Goal: Task Accomplishment & Management: Manage account settings

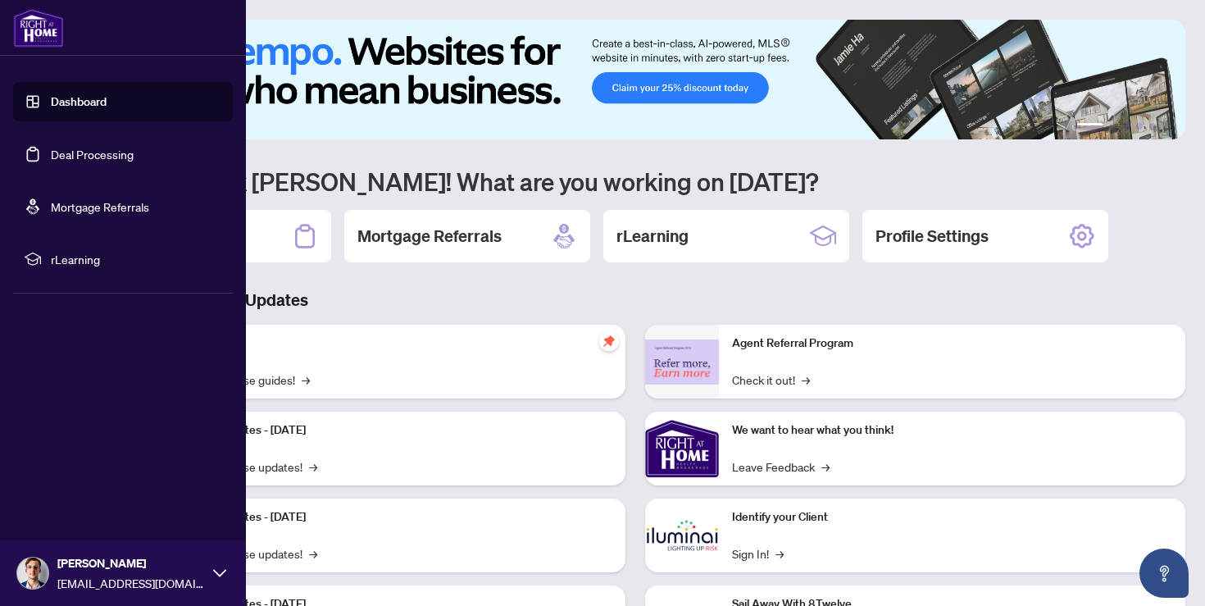
click at [51, 109] on link "Dashboard" at bounding box center [79, 101] width 56 height 15
click at [51, 147] on link "Deal Processing" at bounding box center [92, 154] width 83 height 15
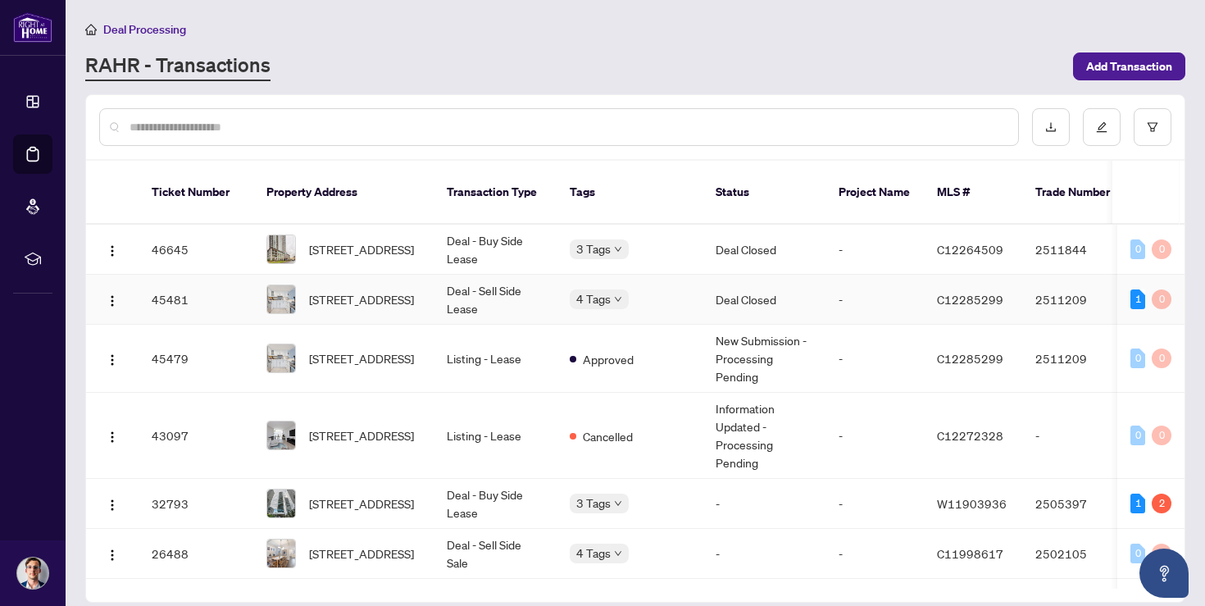
click at [808, 286] on td "Deal Closed" at bounding box center [764, 300] width 123 height 50
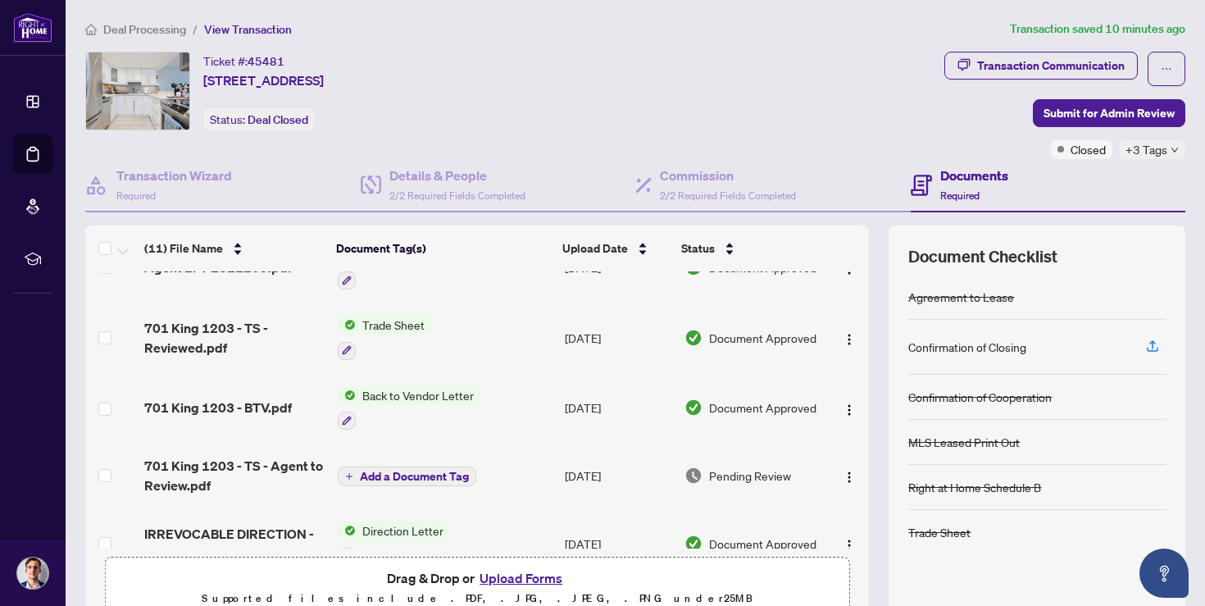
scroll to position [3, 0]
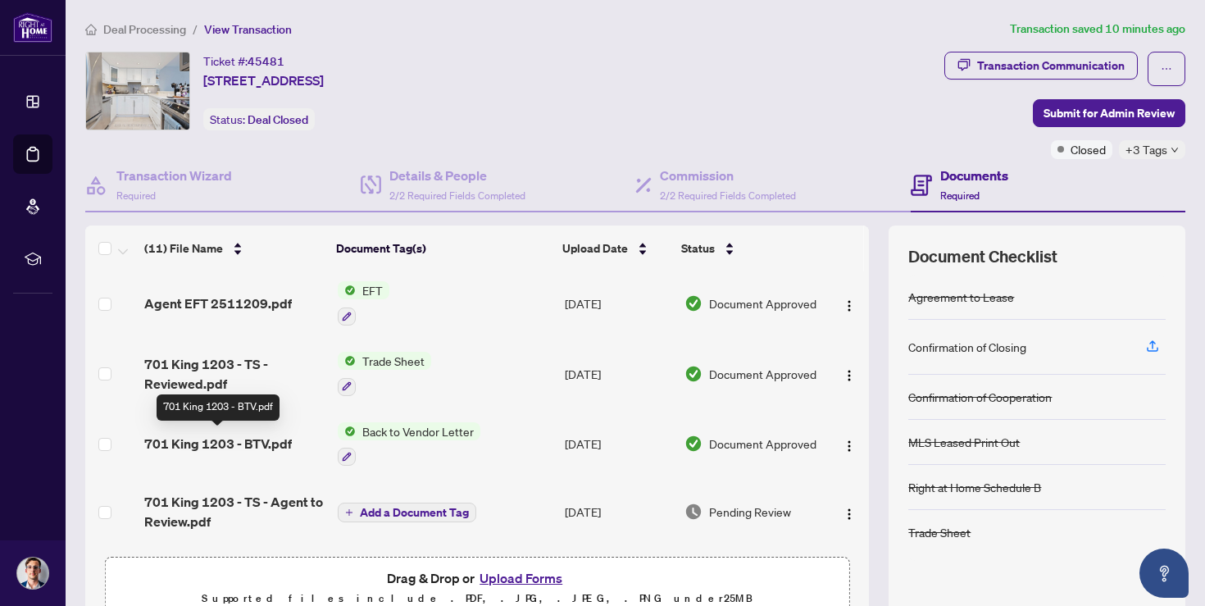
click at [266, 440] on span "701 King 1203 - BTV.pdf" at bounding box center [218, 444] width 148 height 20
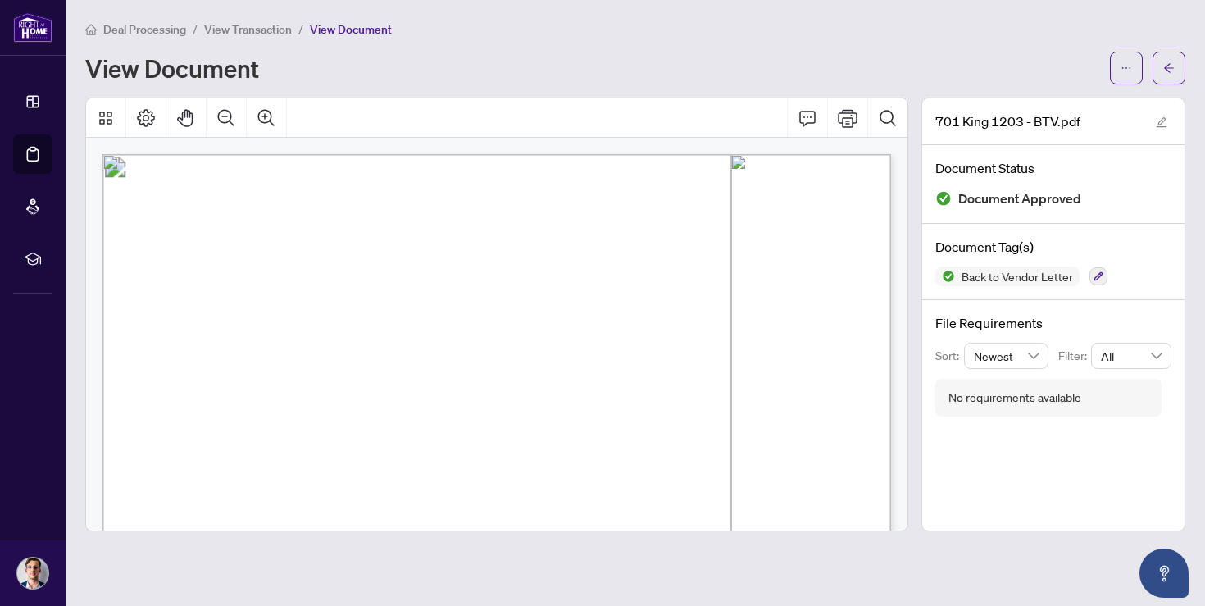
click at [267, 34] on span "View Transaction" at bounding box center [248, 29] width 88 height 15
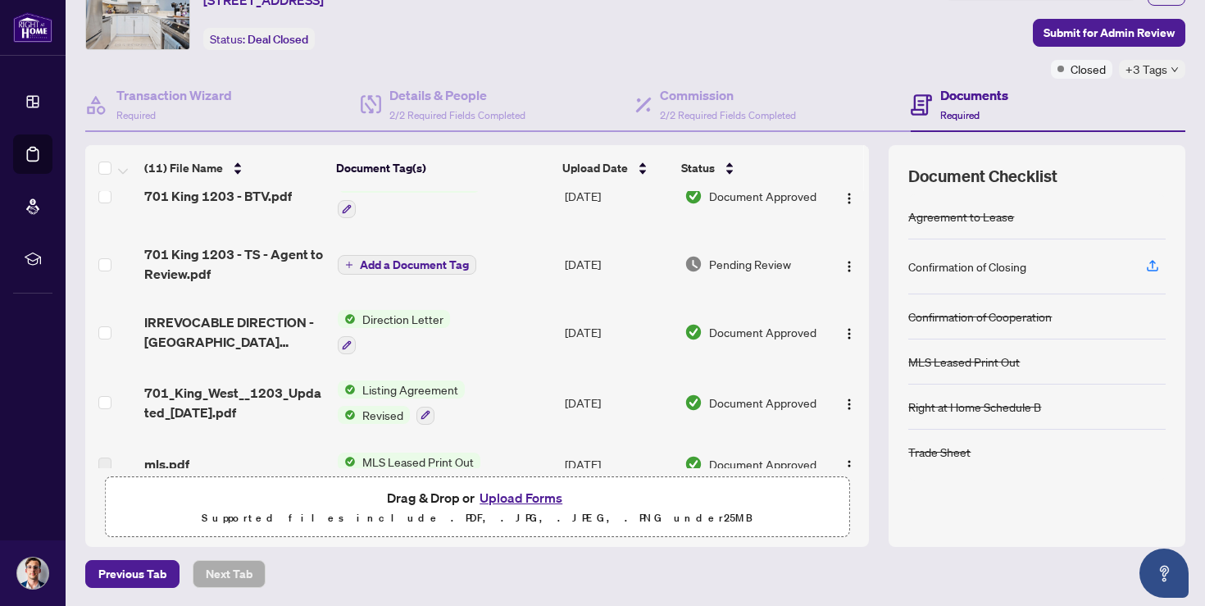
scroll to position [172, 0]
click at [471, 326] on td "Direction Letter" at bounding box center [444, 330] width 227 height 71
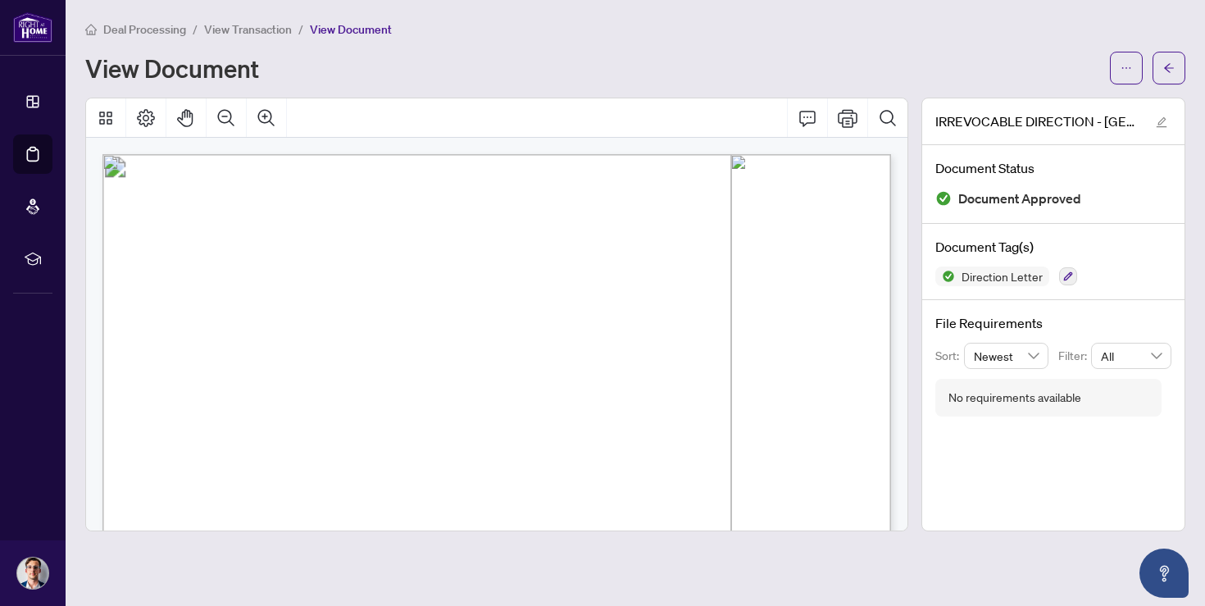
click at [247, 31] on span "View Transaction" at bounding box center [248, 29] width 88 height 15
